Goal: Communication & Community: Connect with others

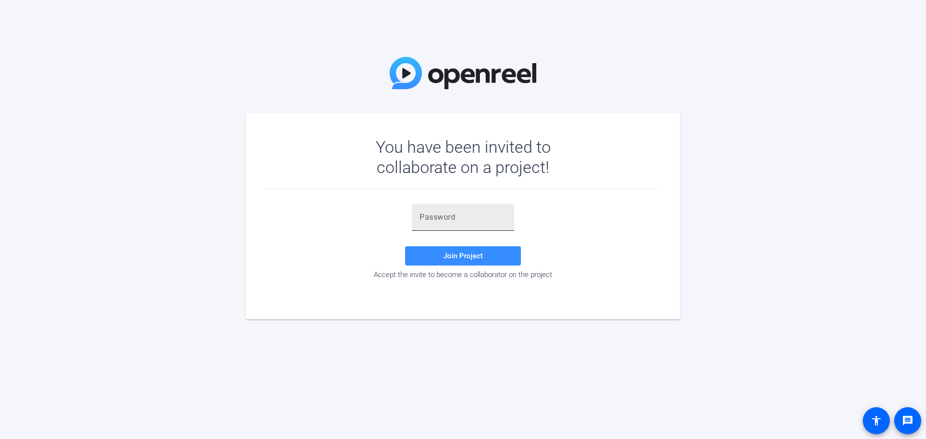
click at [471, 218] on input "text" at bounding box center [463, 218] width 87 height 12
paste input "ovUjK8"
type input "ovUjK8"
click at [458, 251] on span at bounding box center [463, 256] width 116 height 23
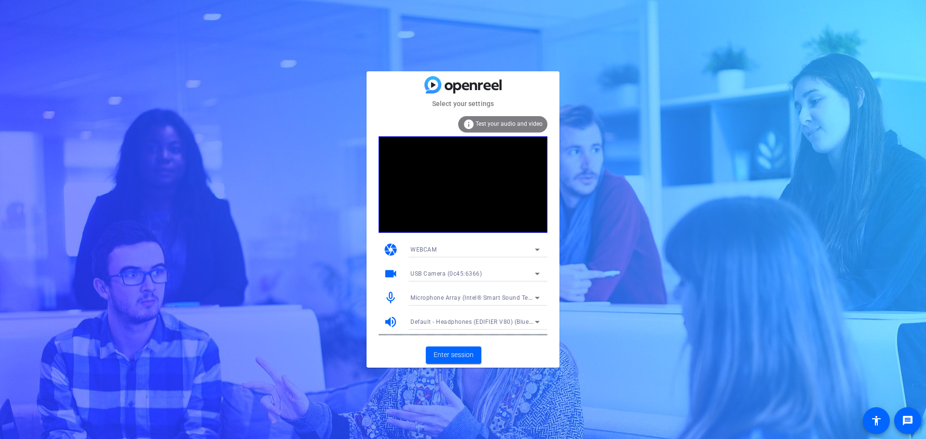
click at [509, 297] on span "Microphone Array (Intel® Smart Sound Technology (Intel® SST))" at bounding box center [501, 298] width 181 height 8
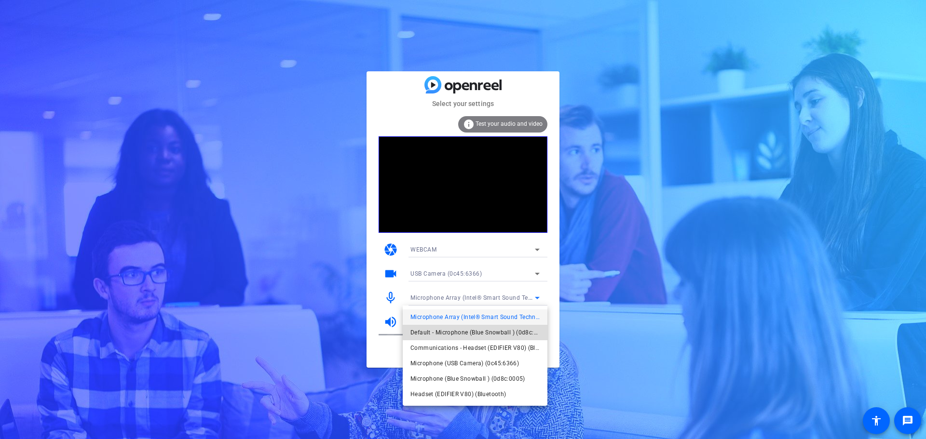
click at [487, 330] on span "Default - Microphone (Blue Snowball ) (0d8c:0005)" at bounding box center [475, 333] width 129 height 12
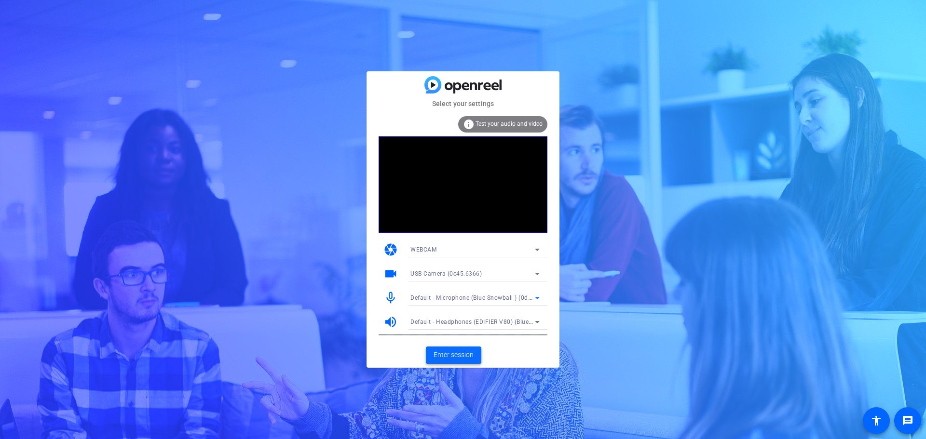
click at [458, 356] on span "Enter session" at bounding box center [454, 355] width 40 height 10
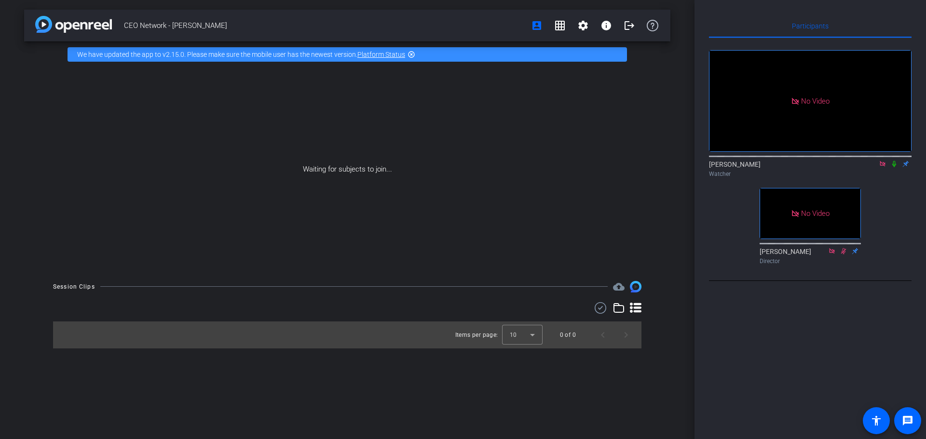
click at [891, 167] on icon at bounding box center [894, 164] width 8 height 7
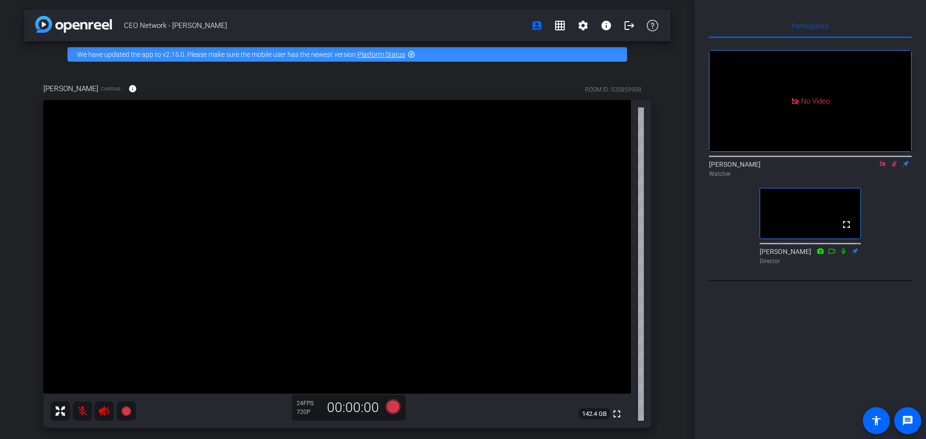
click at [883, 167] on icon at bounding box center [883, 164] width 8 height 7
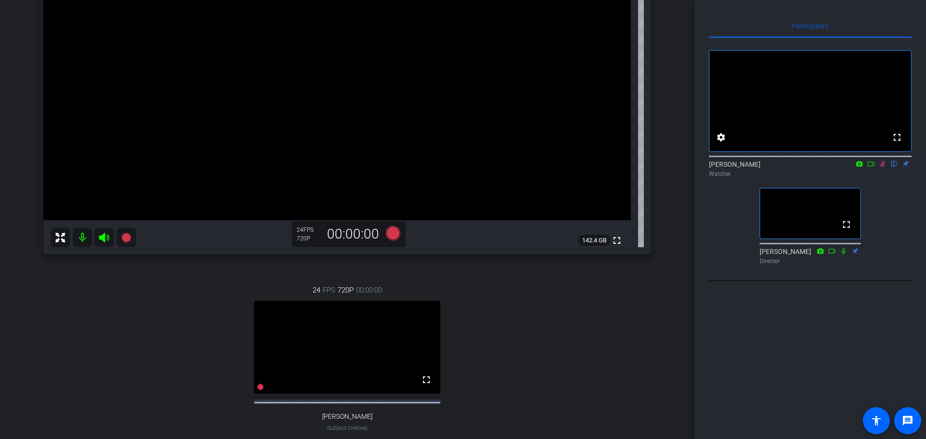
scroll to position [96, 0]
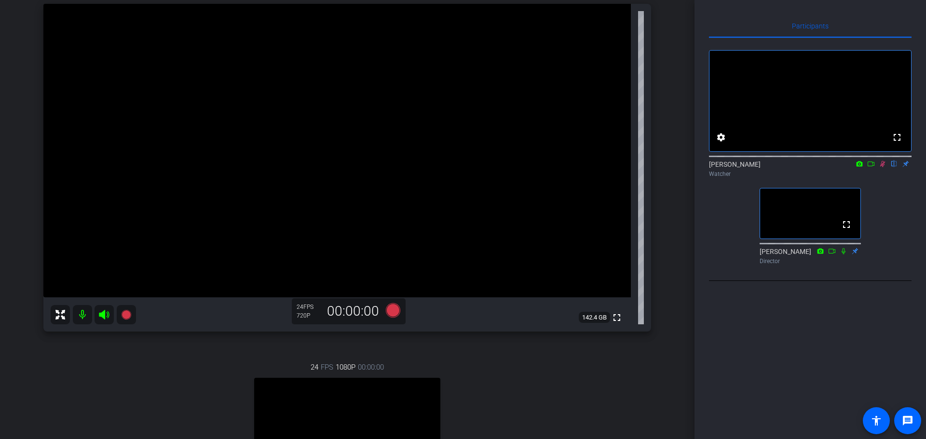
click at [884, 167] on icon at bounding box center [883, 164] width 8 height 7
click at [882, 167] on icon at bounding box center [883, 164] width 8 height 7
click at [884, 167] on icon at bounding box center [882, 164] width 5 height 6
click at [880, 167] on icon at bounding box center [883, 164] width 8 height 7
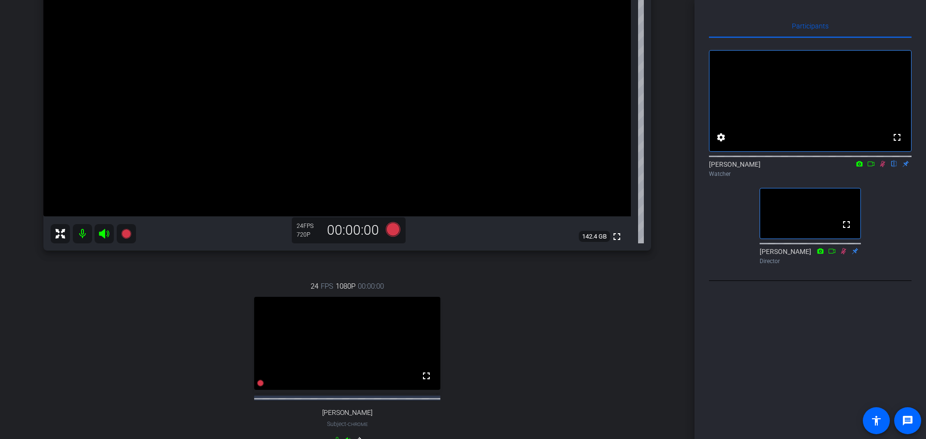
scroll to position [145, 0]
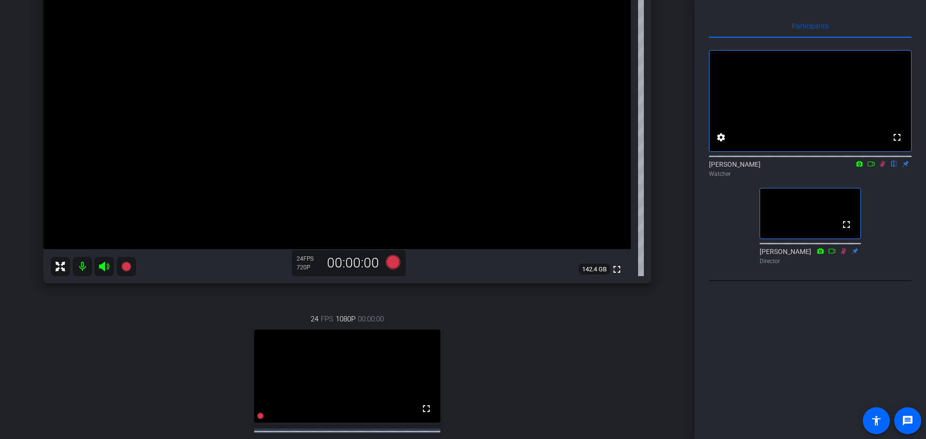
click at [885, 167] on icon at bounding box center [883, 164] width 8 height 7
